Goal: Navigation & Orientation: Understand site structure

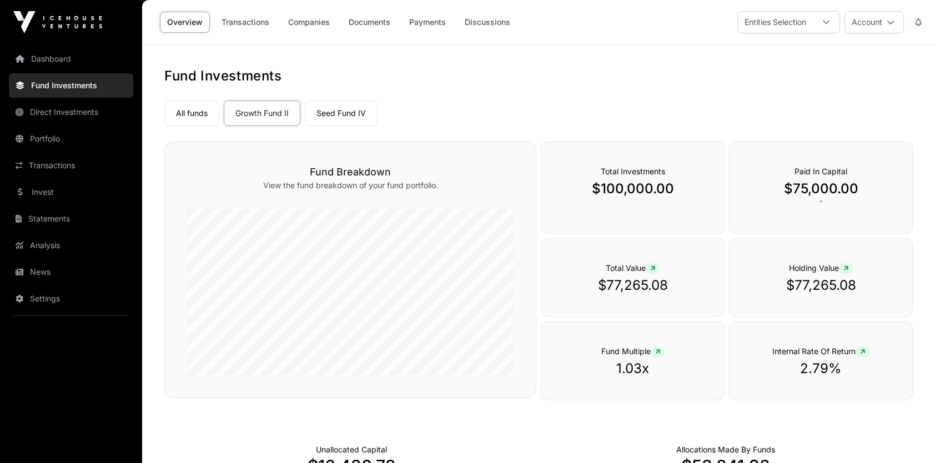
scroll to position [56, 0]
click at [356, 110] on link "Seed Fund IV" at bounding box center [341, 113] width 73 height 26
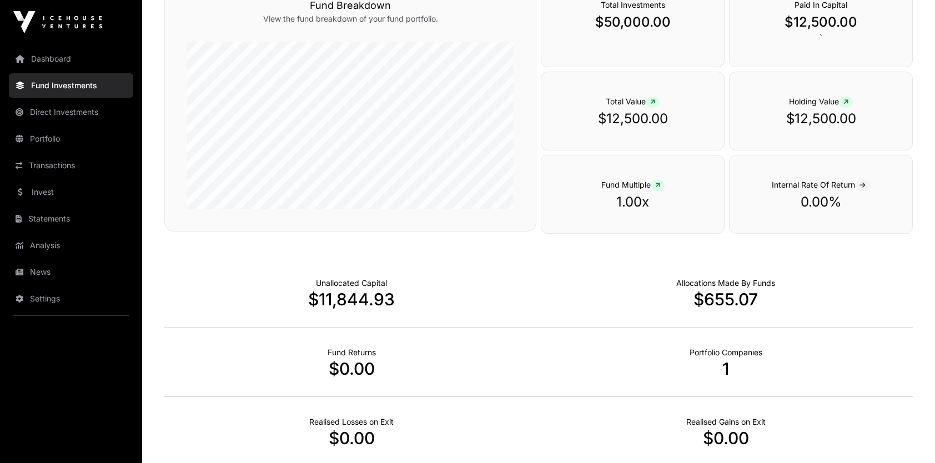
scroll to position [56, 0]
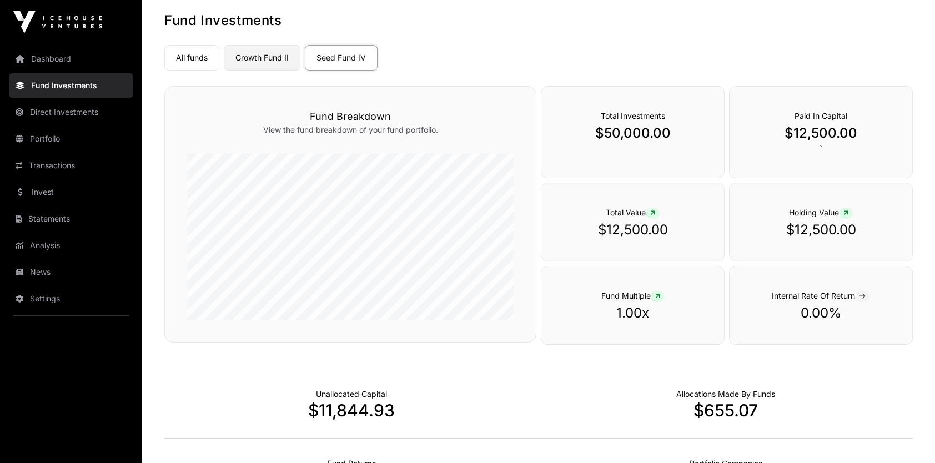
click at [260, 57] on link "Growth Fund II" at bounding box center [262, 58] width 77 height 26
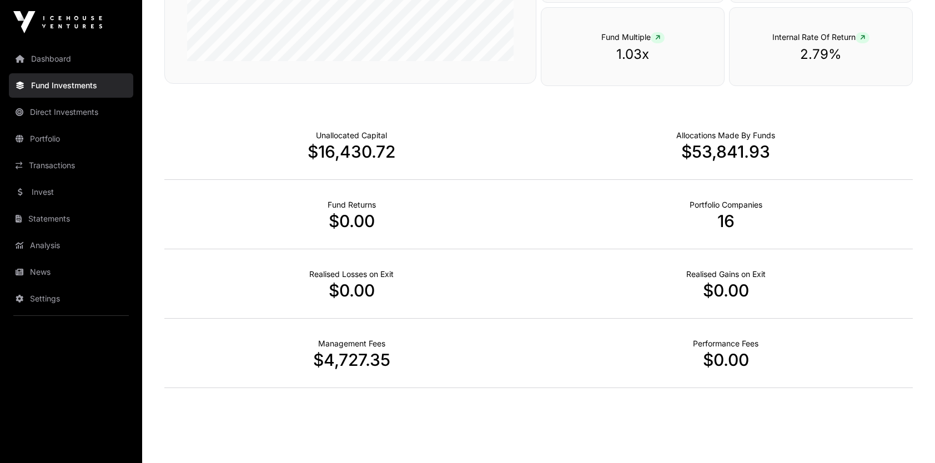
scroll to position [331, 0]
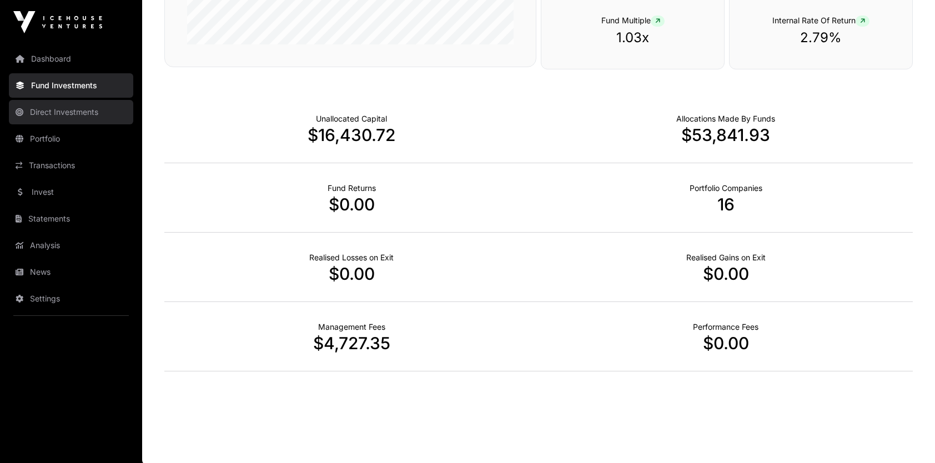
click at [67, 111] on link "Direct Investments" at bounding box center [71, 112] width 124 height 24
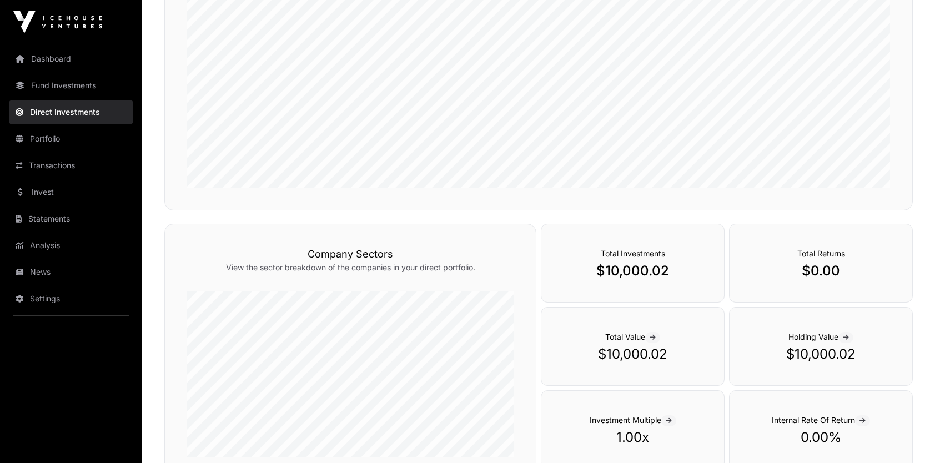
scroll to position [108, 0]
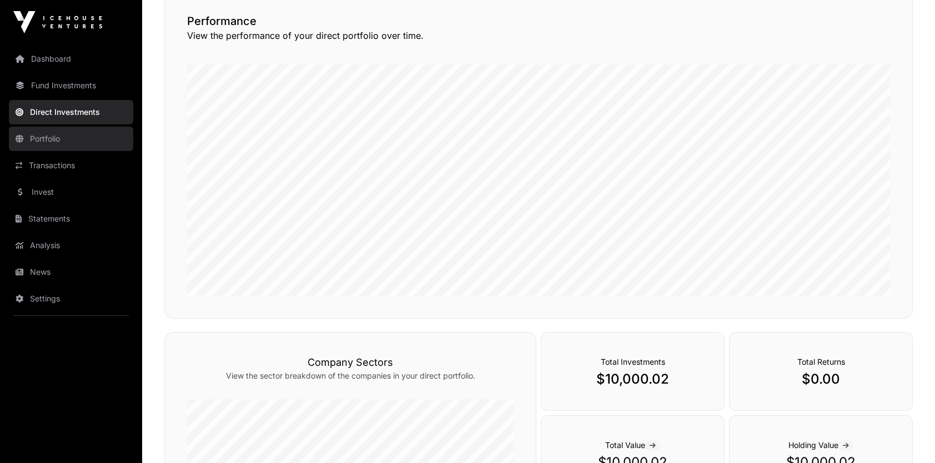
click at [29, 135] on link "Portfolio" at bounding box center [71, 139] width 124 height 24
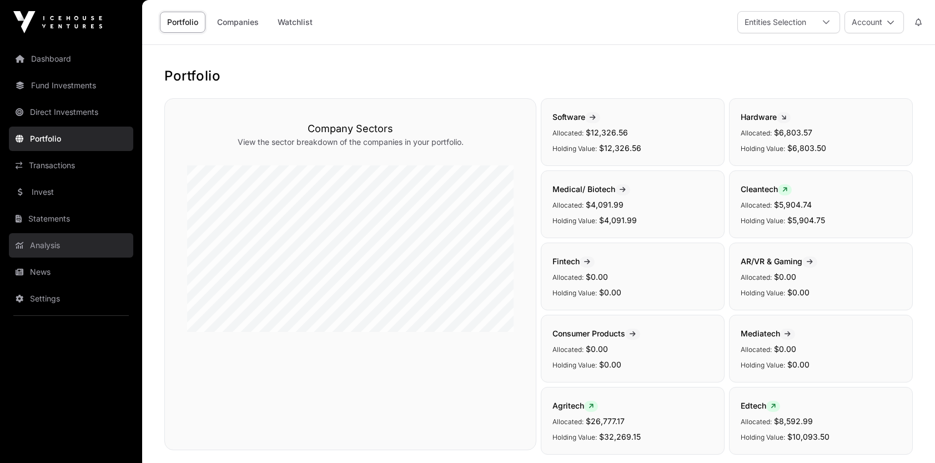
click at [54, 249] on link "Analysis" at bounding box center [71, 245] width 124 height 24
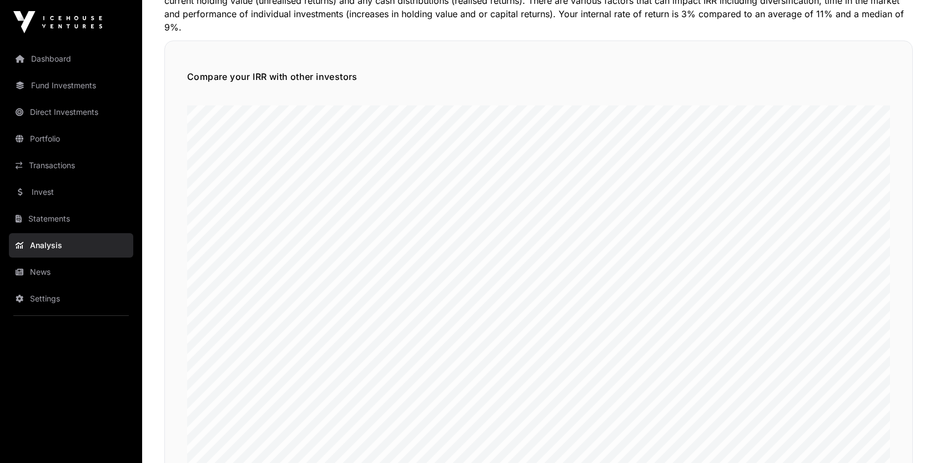
scroll to position [167, 0]
